Goal: Navigation & Orientation: Go to known website

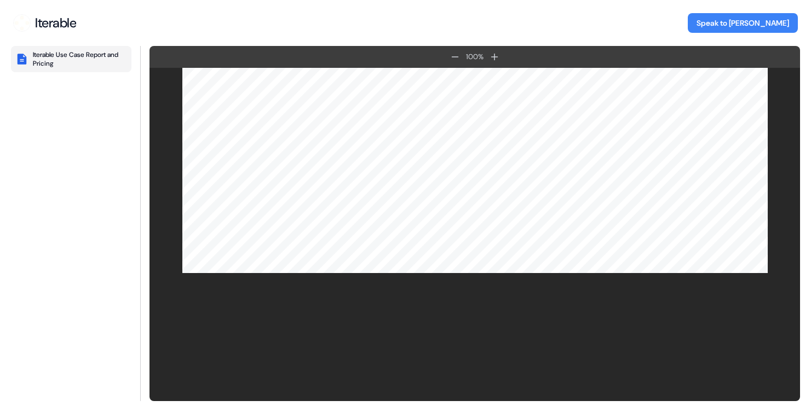
scroll to position [485, 0]
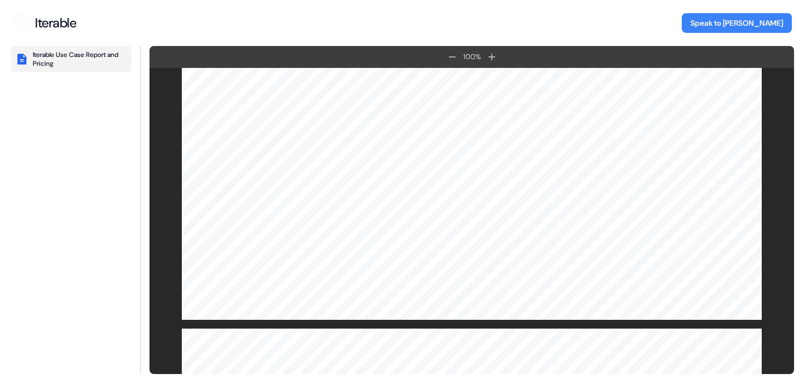
scroll to position [1091, 0]
